Goal: Transaction & Acquisition: Purchase product/service

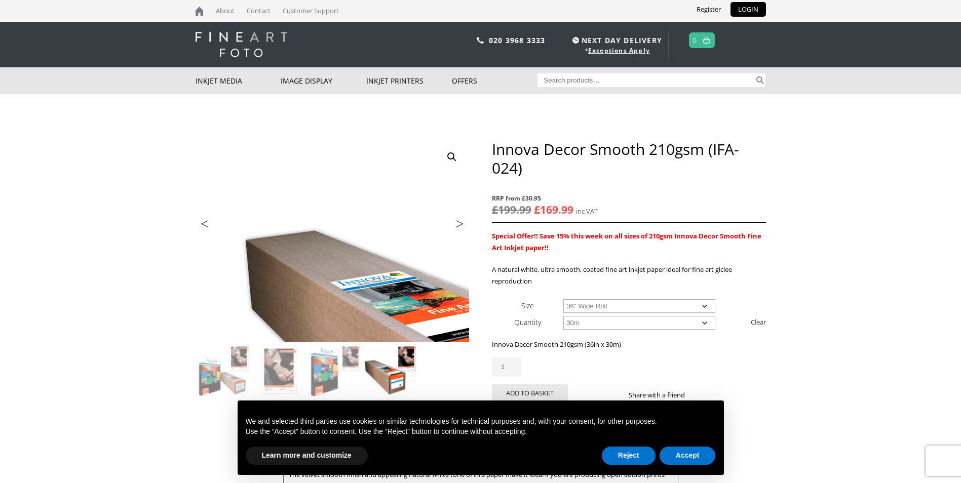
select select "36-wide-roll"
select select "30m"
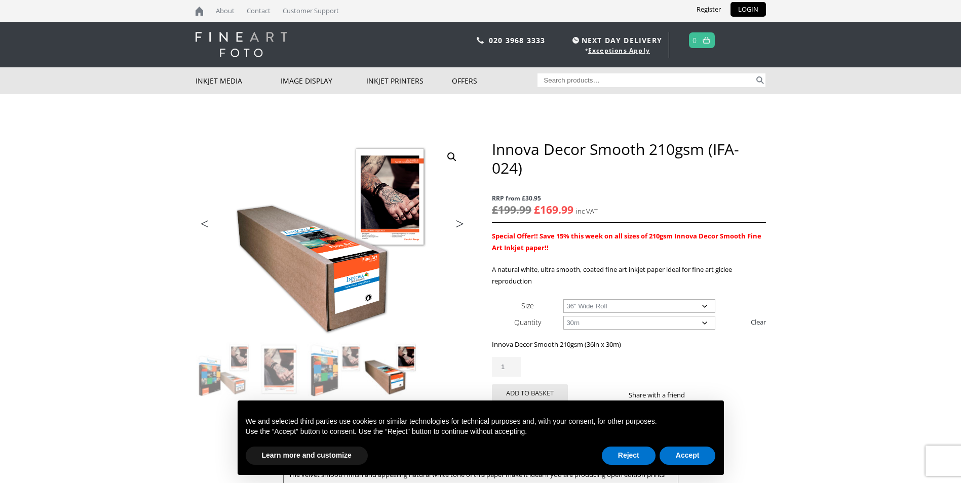
click at [705, 307] on select "Choose an option 17" Wide Roll 24" Wide Roll 36" Wide Roll 44" Wide Roll 60" Wi…" at bounding box center [640, 307] width 152 height 14
click at [205, 225] on link "Previous" at bounding box center [216, 226] width 40 height 9
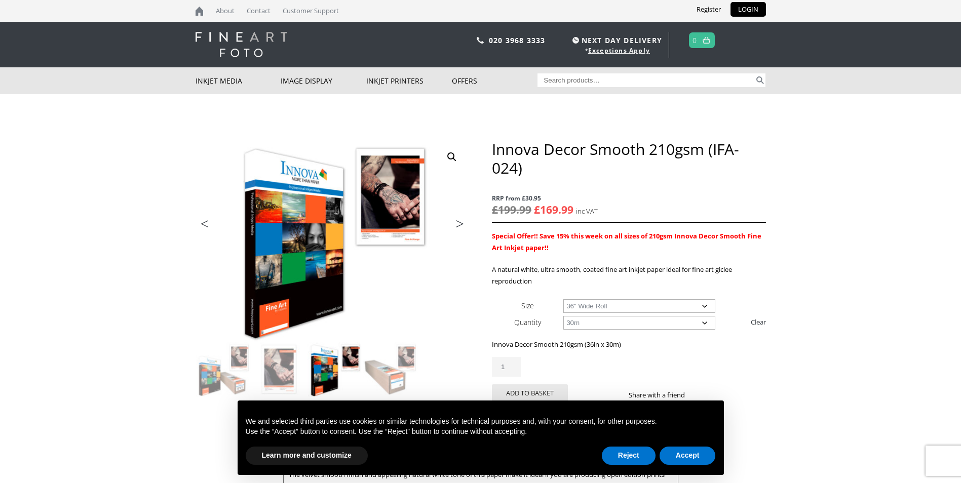
click at [250, 220] on ul "Previous Next" at bounding box center [333, 225] width 274 height 15
click at [290, 230] on ul "Previous Next" at bounding box center [333, 225] width 274 height 15
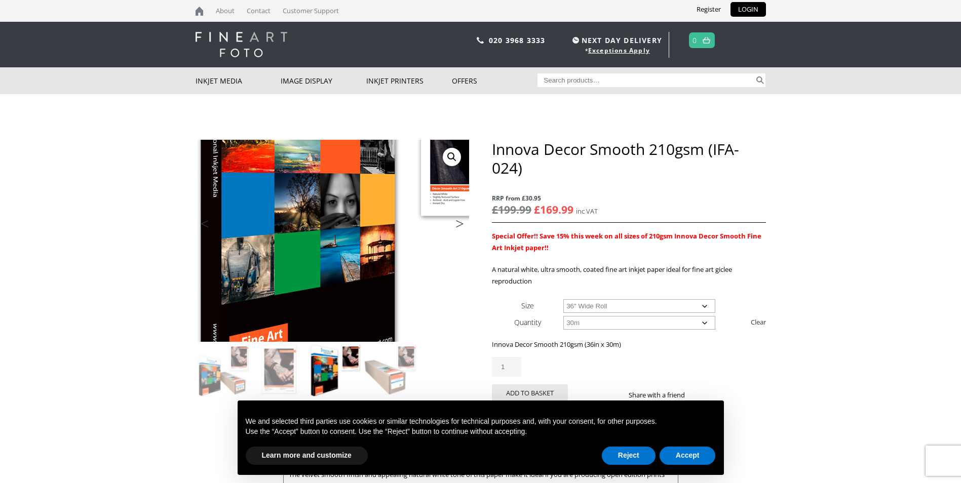
click at [291, 274] on img at bounding box center [374, 208] width 542 height 400
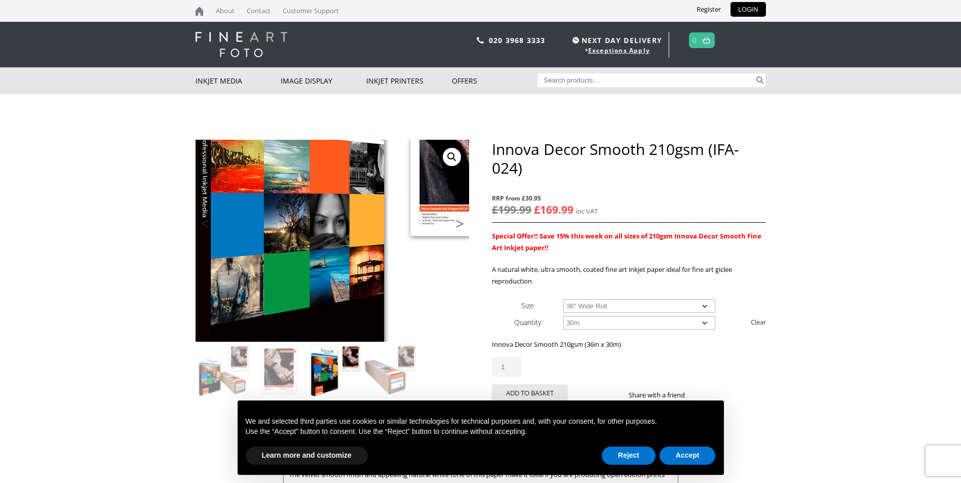
click at [302, 254] on img at bounding box center [363, 228] width 542 height 400
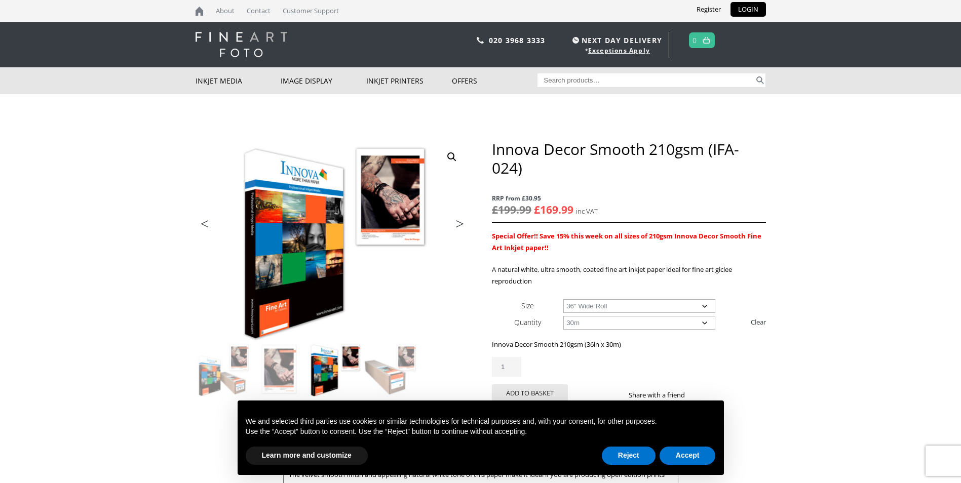
click at [711, 308] on select "Choose an option 17" Wide Roll 24" Wide Roll 36" Wide Roll 44" Wide Roll 60" Wi…" at bounding box center [640, 307] width 152 height 14
click at [760, 365] on div "Innova Decor Smooth 210gsm (IFA-024) quantity 1" at bounding box center [629, 367] width 274 height 20
click at [322, 365] on img at bounding box center [335, 370] width 55 height 55
click at [280, 378] on img at bounding box center [279, 370] width 55 height 55
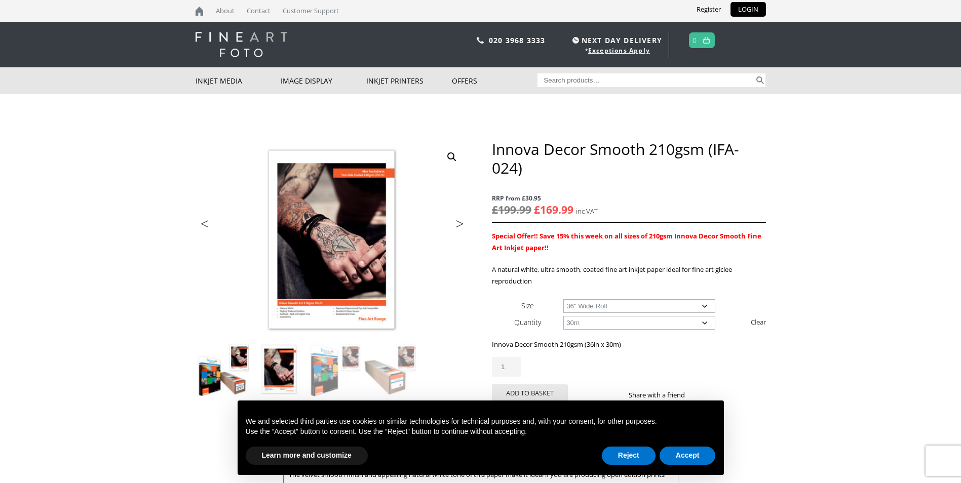
click at [237, 385] on img at bounding box center [223, 370] width 55 height 55
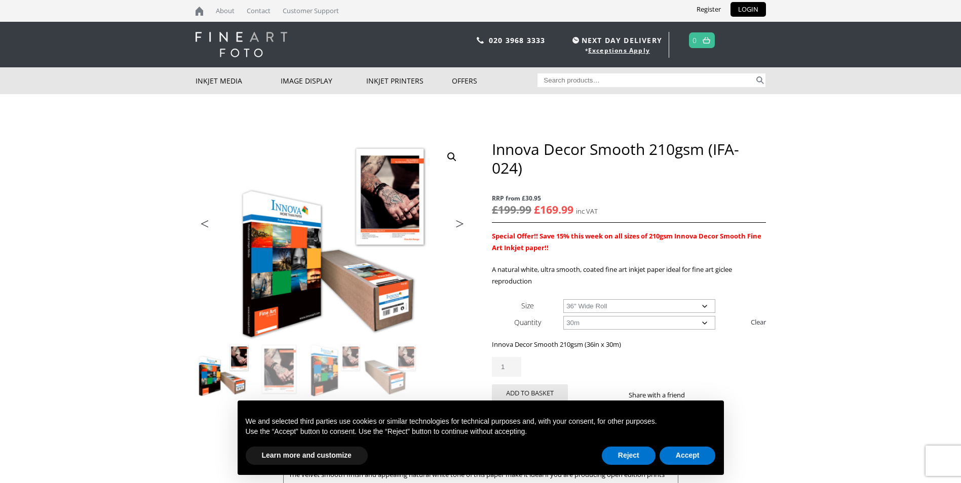
drag, startPoint x: 686, startPoint y: 467, endPoint x: 686, endPoint y: 460, distance: 7.1
click at [686, 460] on div "Reject Accept" at bounding box center [659, 456] width 114 height 22
click at [681, 455] on button "Accept" at bounding box center [688, 456] width 56 height 18
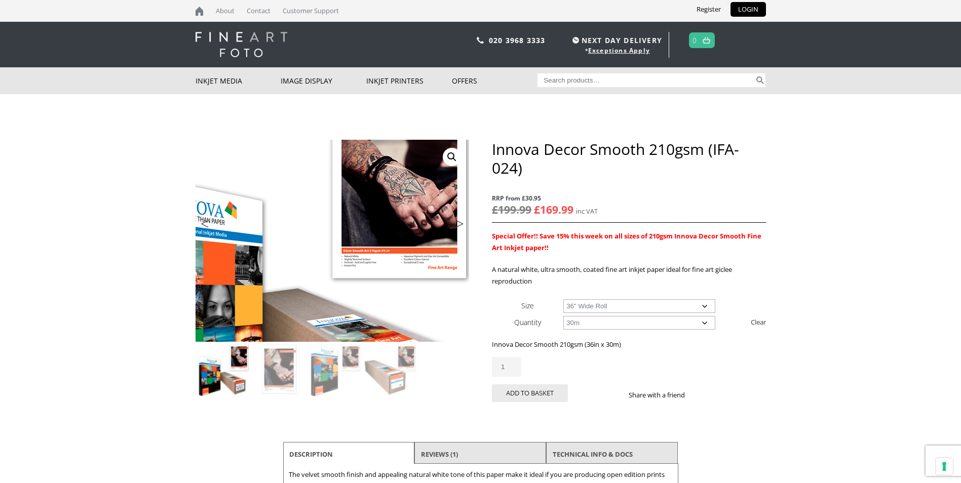
click at [380, 211] on img at bounding box center [285, 270] width 542 height 400
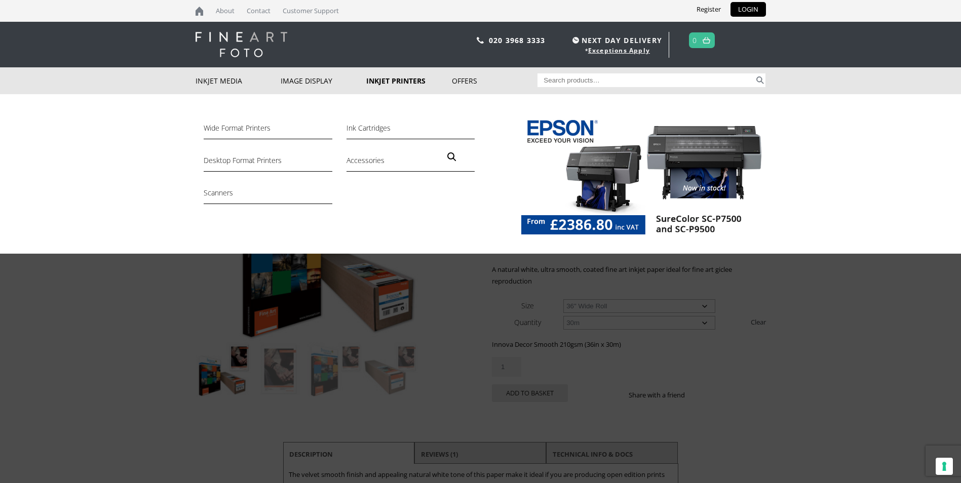
click at [590, 163] on img at bounding box center [643, 178] width 245 height 127
